Goal: Information Seeking & Learning: Learn about a topic

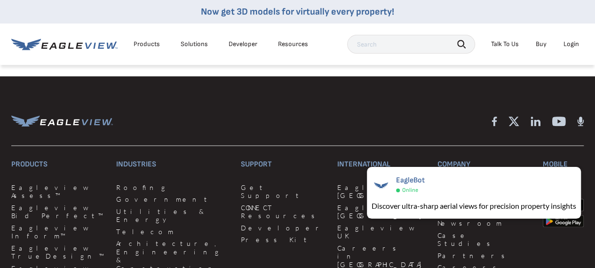
scroll to position [2447, 0]
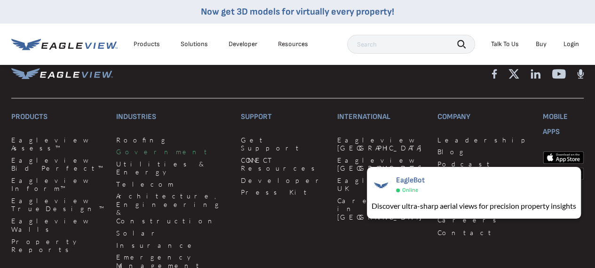
click at [133, 156] on link "Government" at bounding box center [172, 152] width 113 height 8
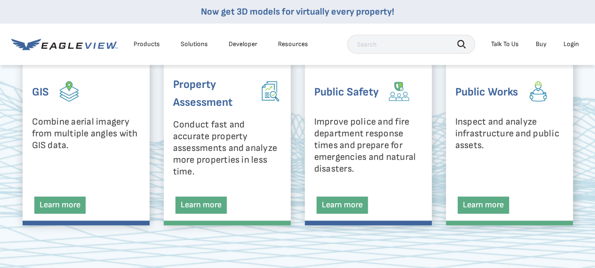
scroll to position [471, 0]
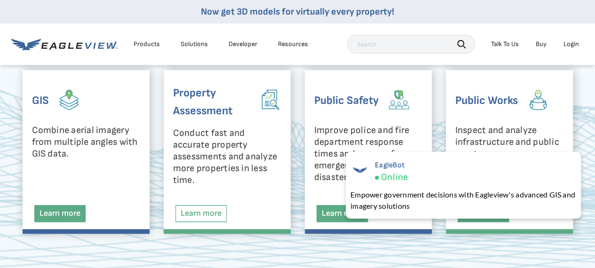
click at [202, 213] on link "Learn more" at bounding box center [201, 213] width 51 height 17
